Goal: Task Accomplishment & Management: Manage account settings

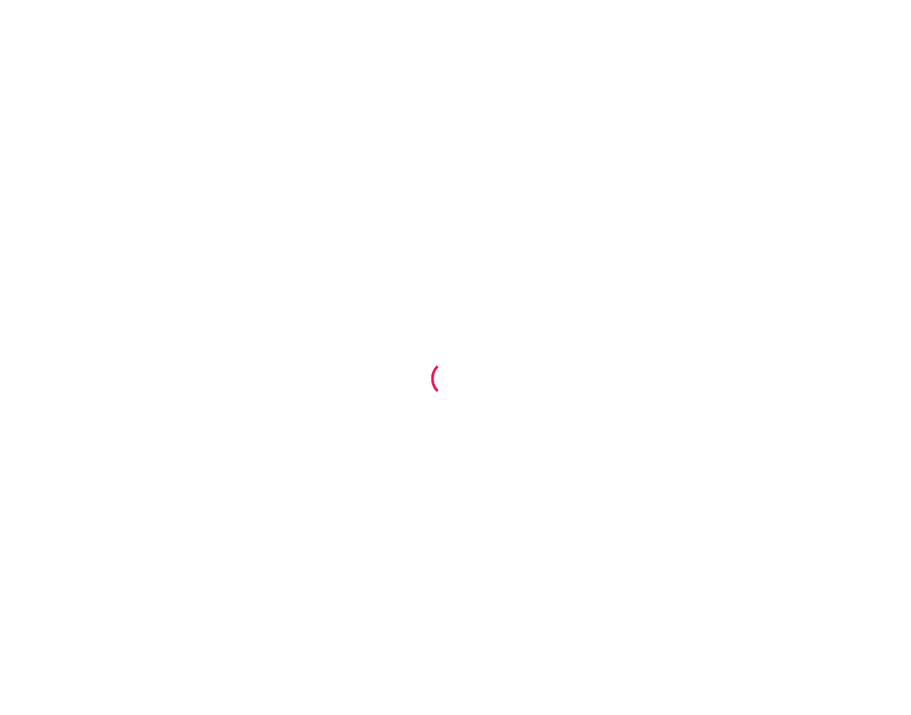
click at [489, 233] on div at bounding box center [455, 357] width 911 height 715
